Goal: Navigation & Orientation: Find specific page/section

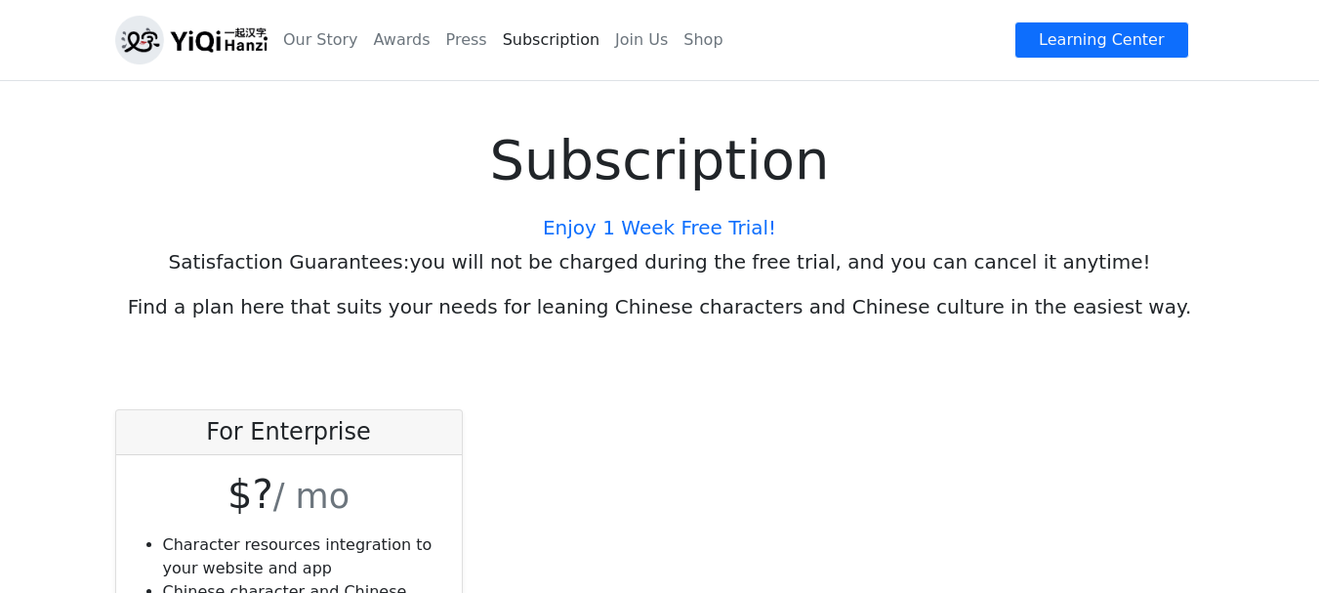
scroll to position [301, 0]
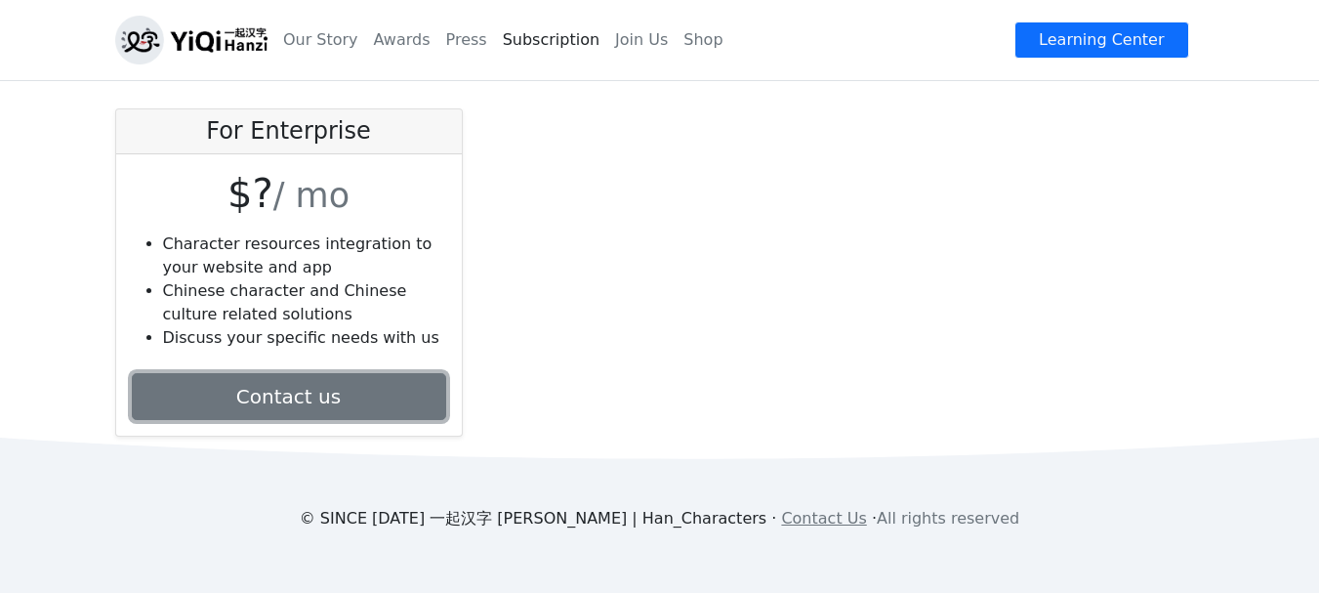
click at [306, 408] on link "Contact us" at bounding box center [289, 396] width 314 height 47
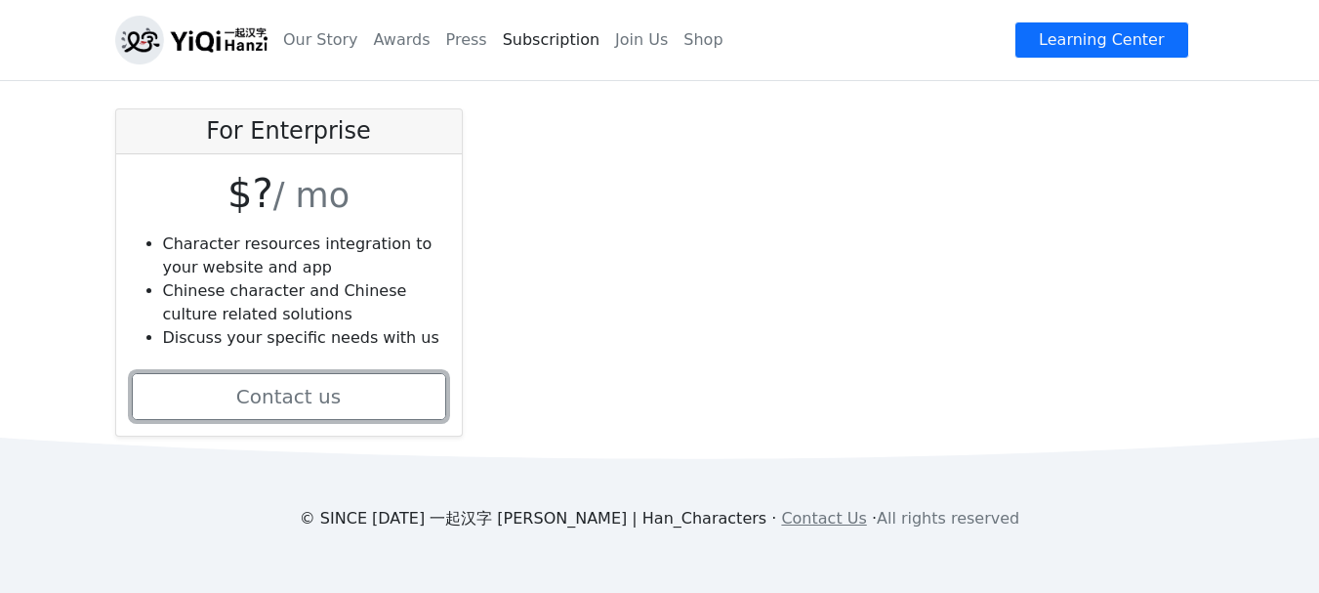
scroll to position [40, 0]
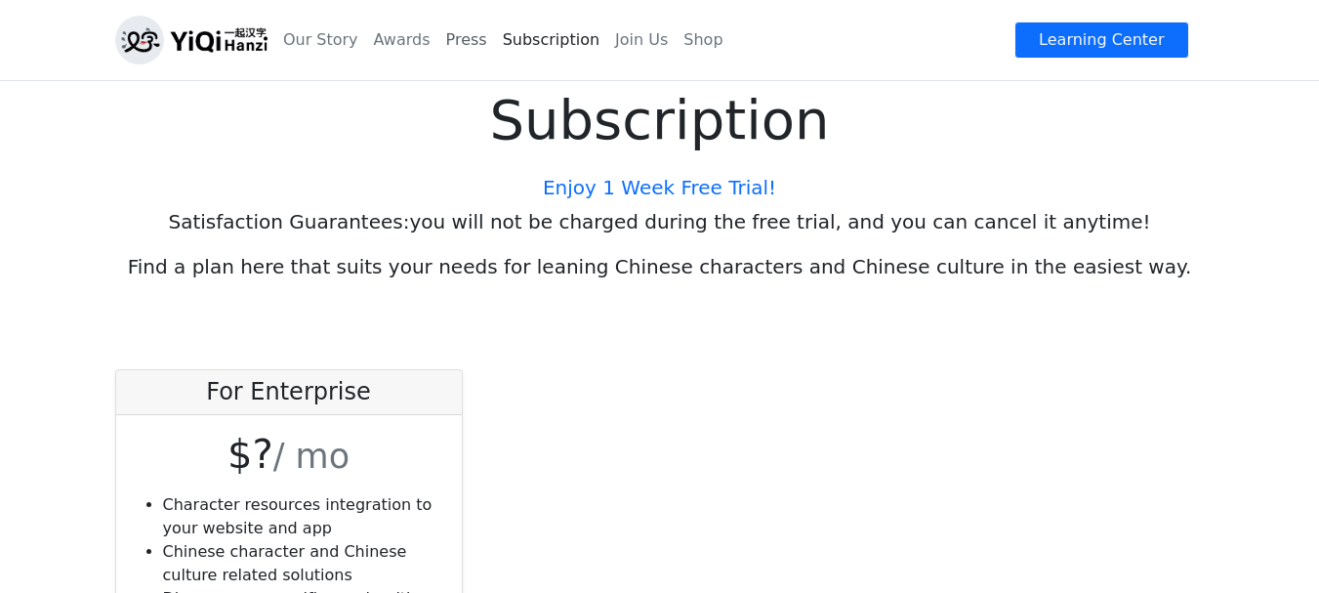
click at [448, 45] on link "Press" at bounding box center [466, 40] width 57 height 39
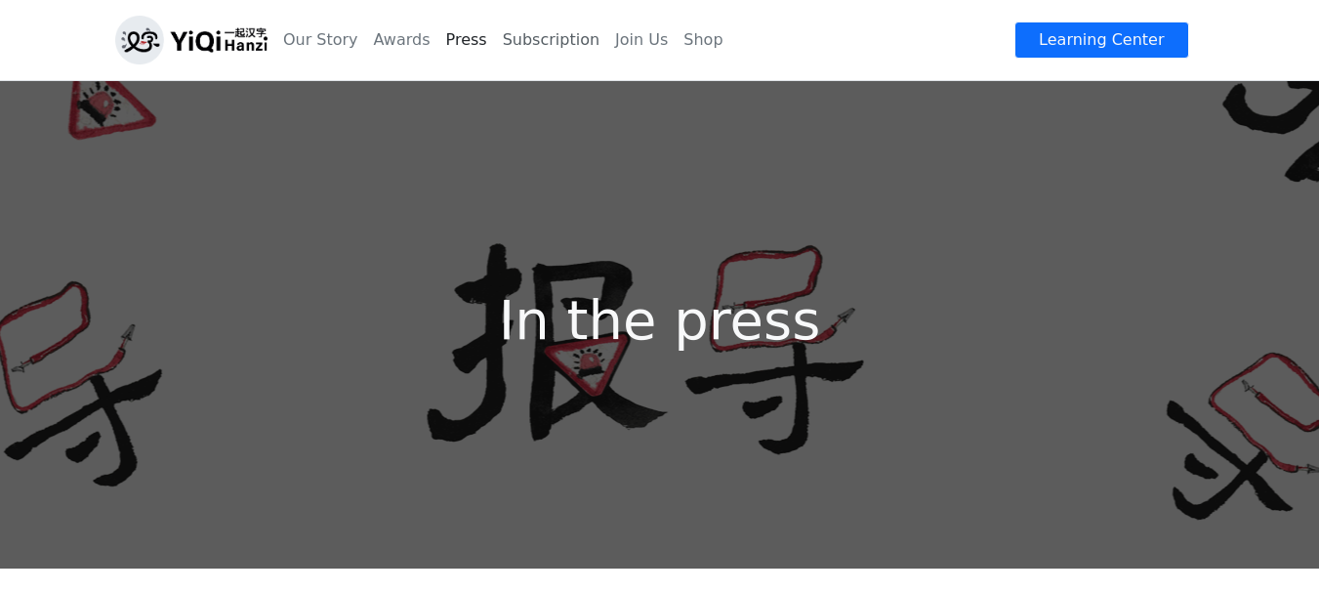
click at [524, 41] on link "Subscription" at bounding box center [551, 40] width 112 height 39
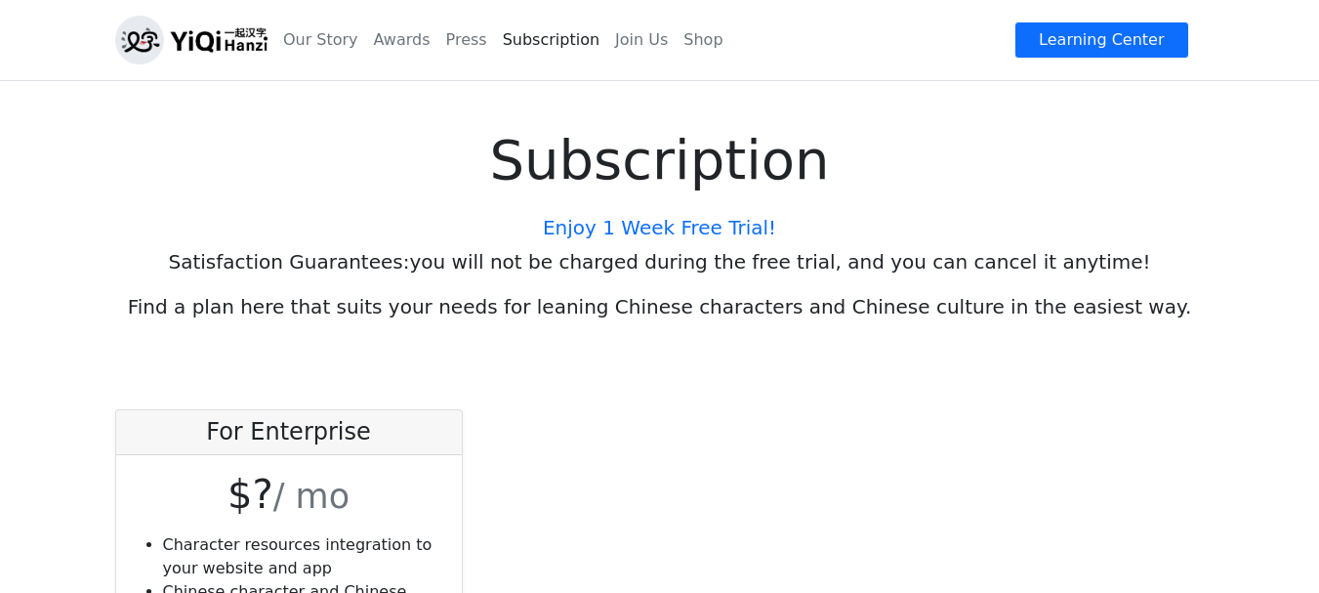
scroll to position [301, 0]
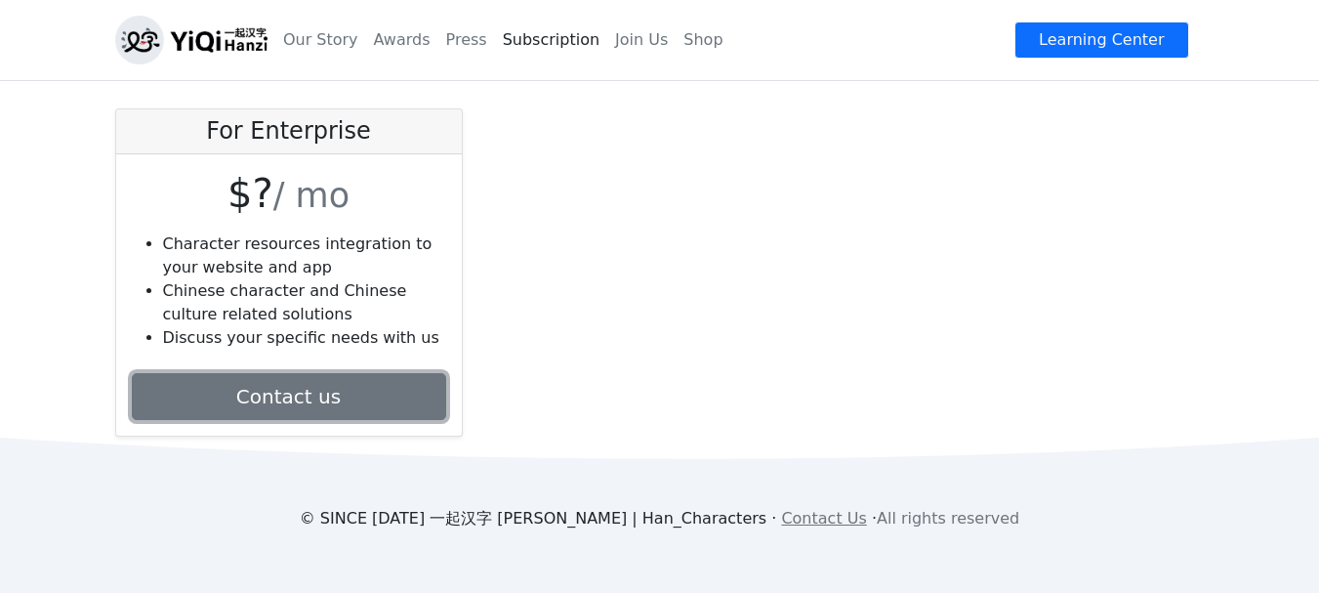
click at [304, 402] on link "Contact us" at bounding box center [289, 396] width 314 height 47
click at [332, 403] on link "Contact us" at bounding box center [289, 396] width 314 height 47
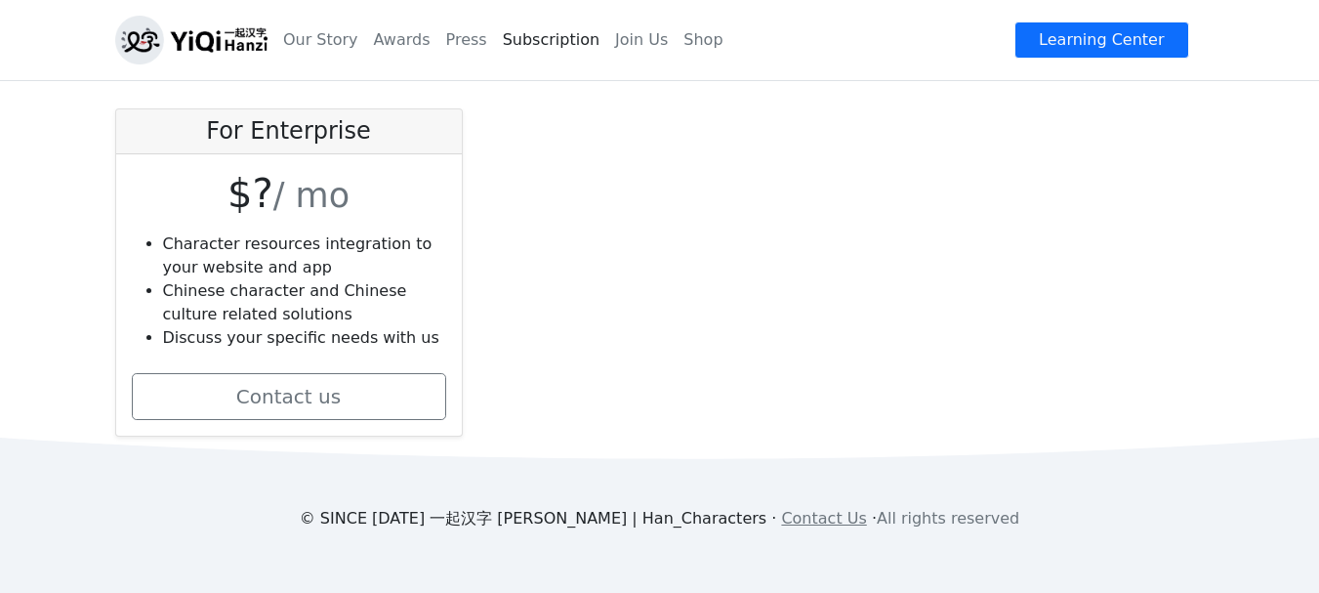
click at [306, 134] on h4 "For Enterprise" at bounding box center [289, 131] width 314 height 28
click at [460, 38] on link "Press" at bounding box center [466, 40] width 57 height 39
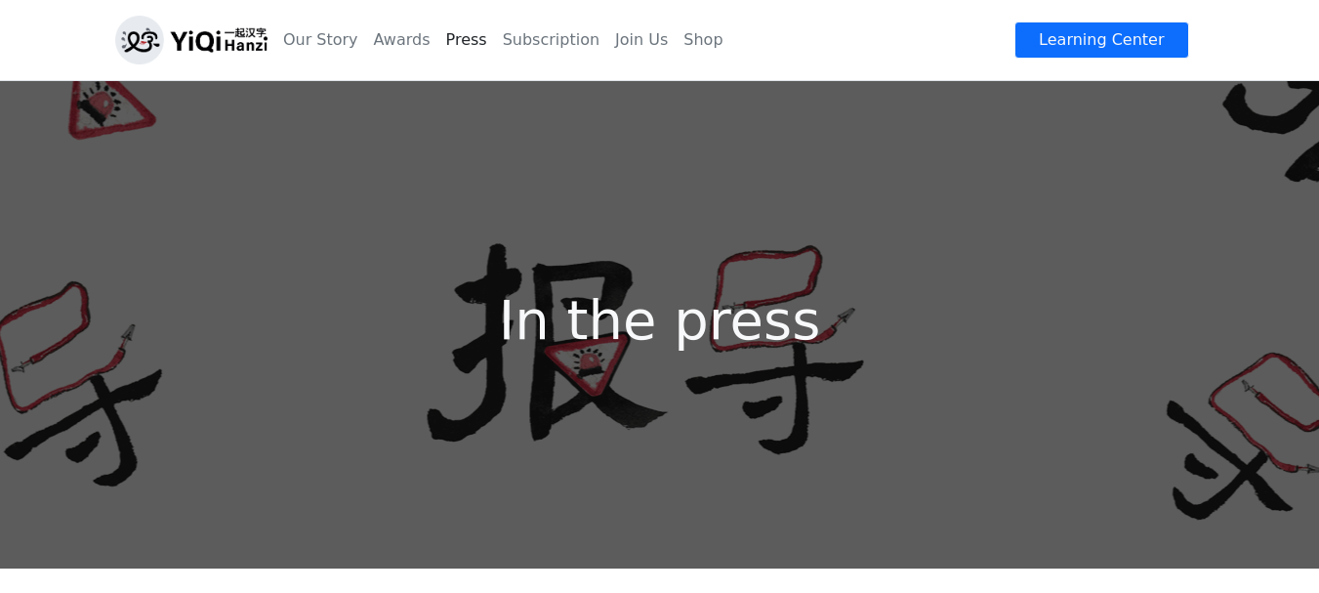
click at [597, 315] on h1 "In the press" at bounding box center [660, 319] width 1113 height 65
click at [512, 33] on link "Subscription" at bounding box center [551, 40] width 112 height 39
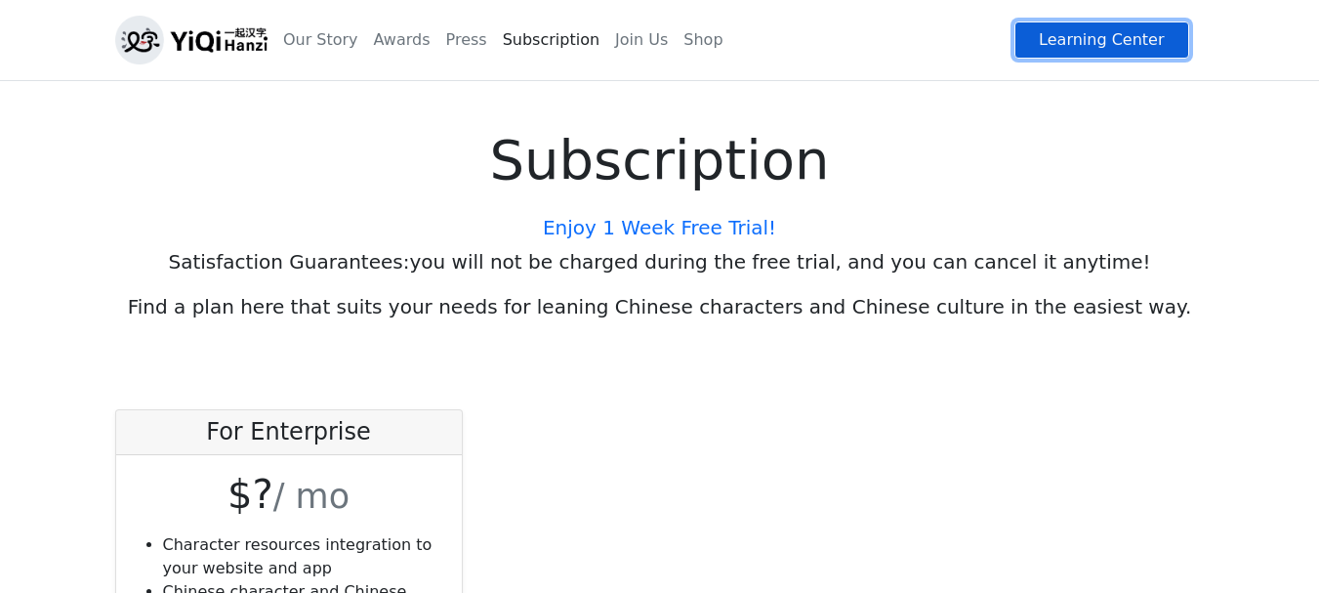
click at [1123, 40] on link "Learning Center" at bounding box center [1102, 39] width 174 height 37
